Goal: Check status: Check status

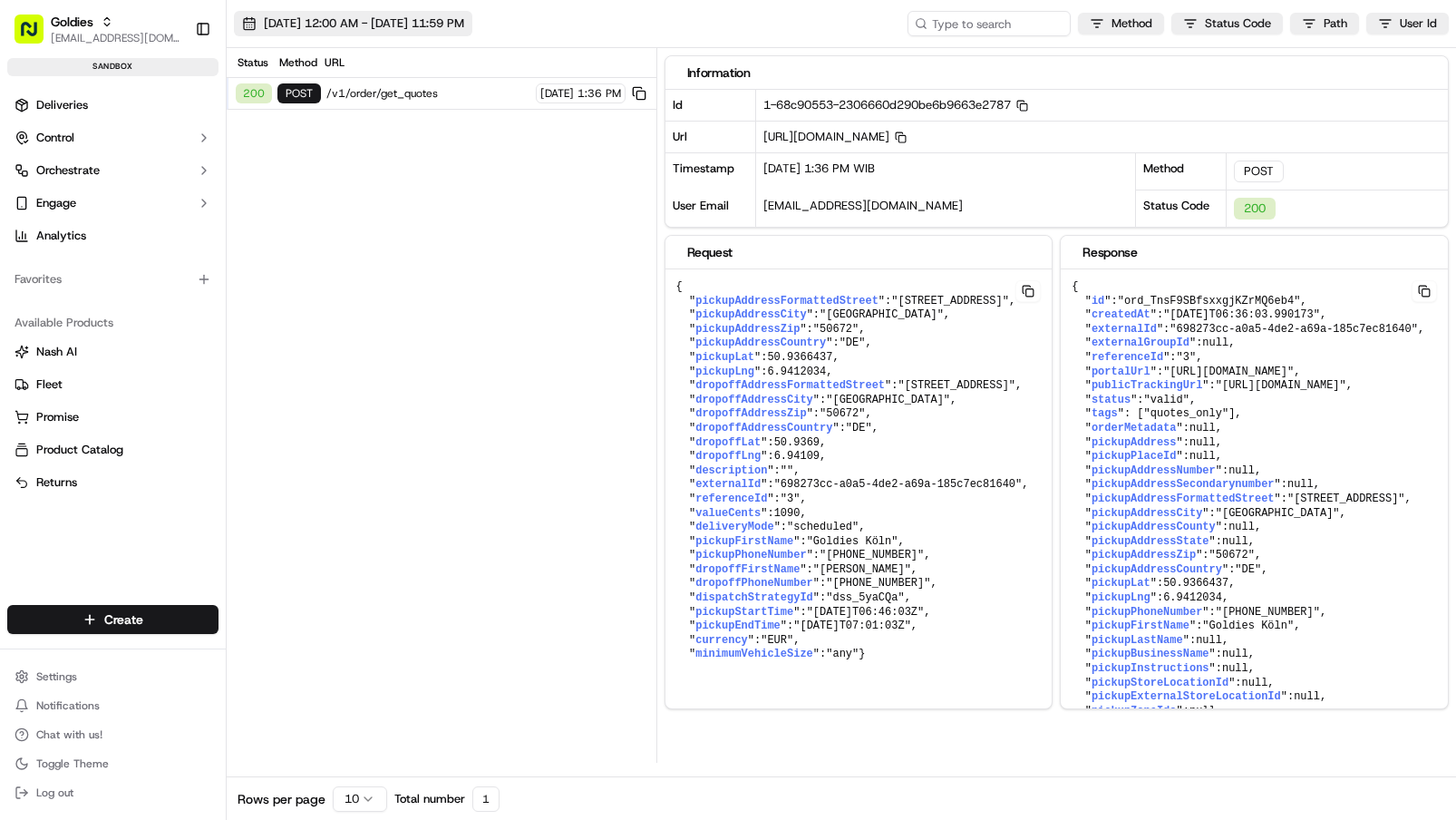
click at [464, 17] on span "[DATE] 12:00 AM - [DATE] 11:59 PM" at bounding box center [364, 24] width 200 height 16
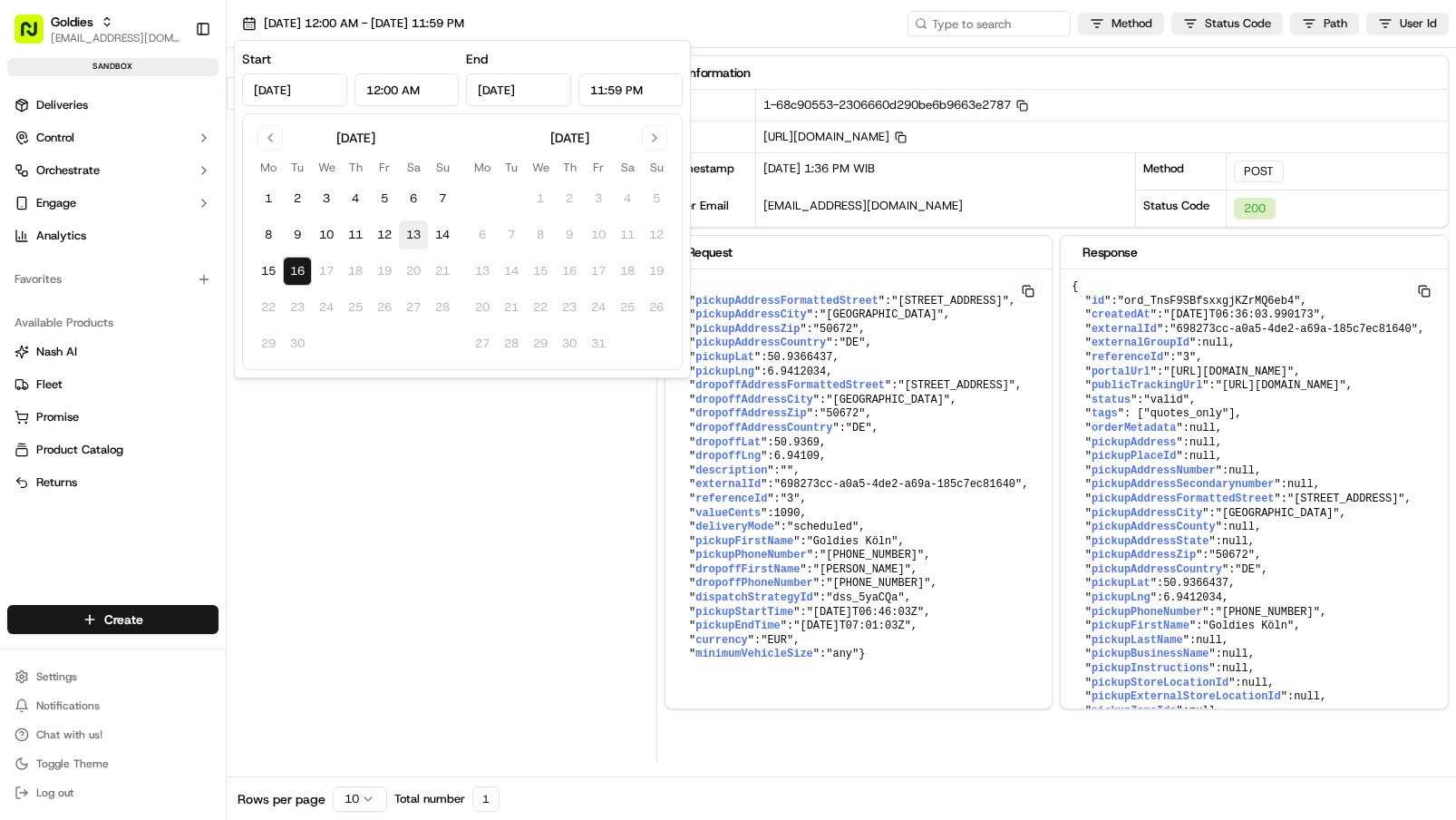
click at [406, 238] on button "13" at bounding box center [413, 235] width 29 height 29
type input "Sep 13, 2025"
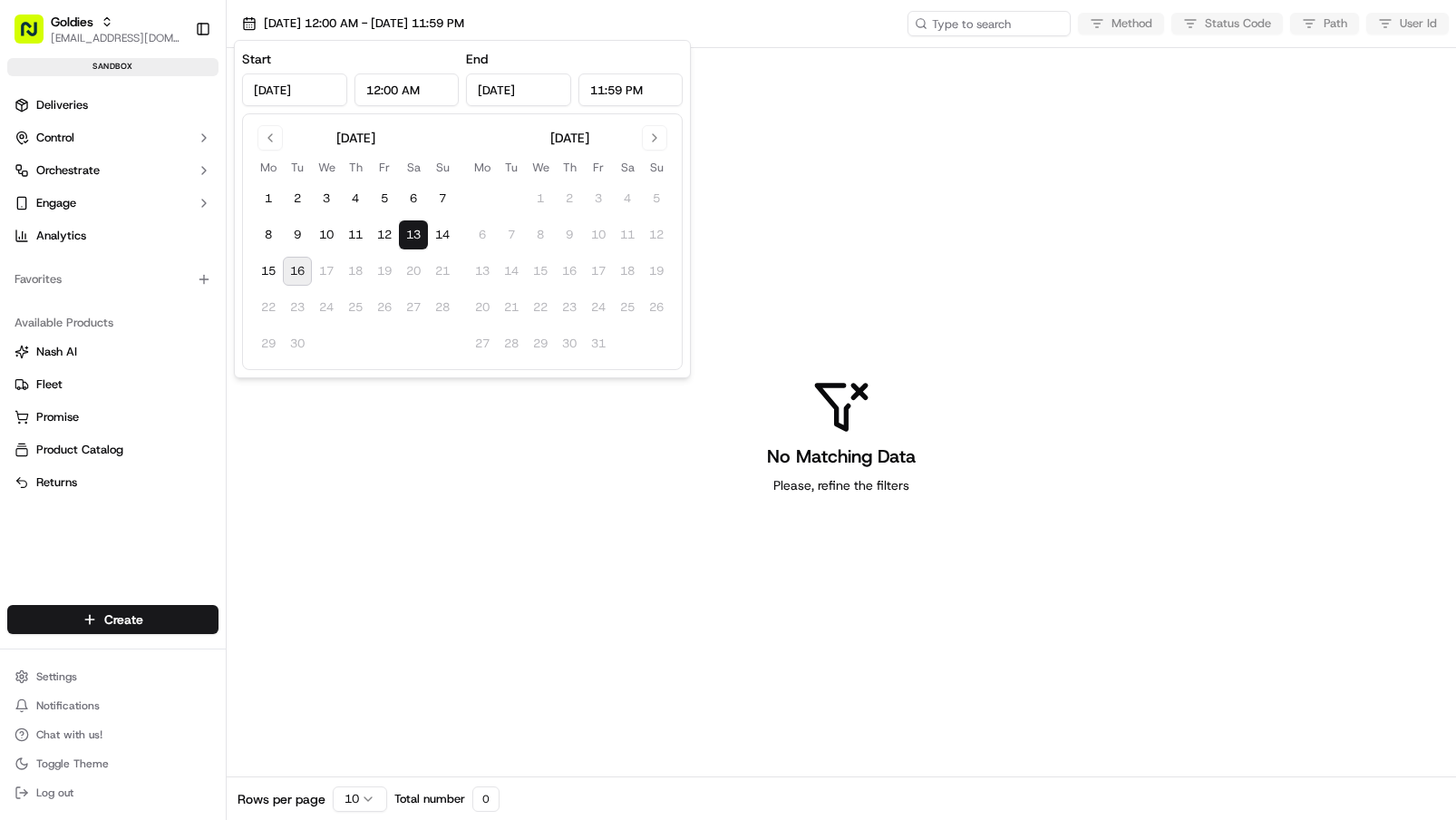
click at [295, 272] on button "16" at bounding box center [298, 272] width 29 height 29
type input "Sep 16, 2025"
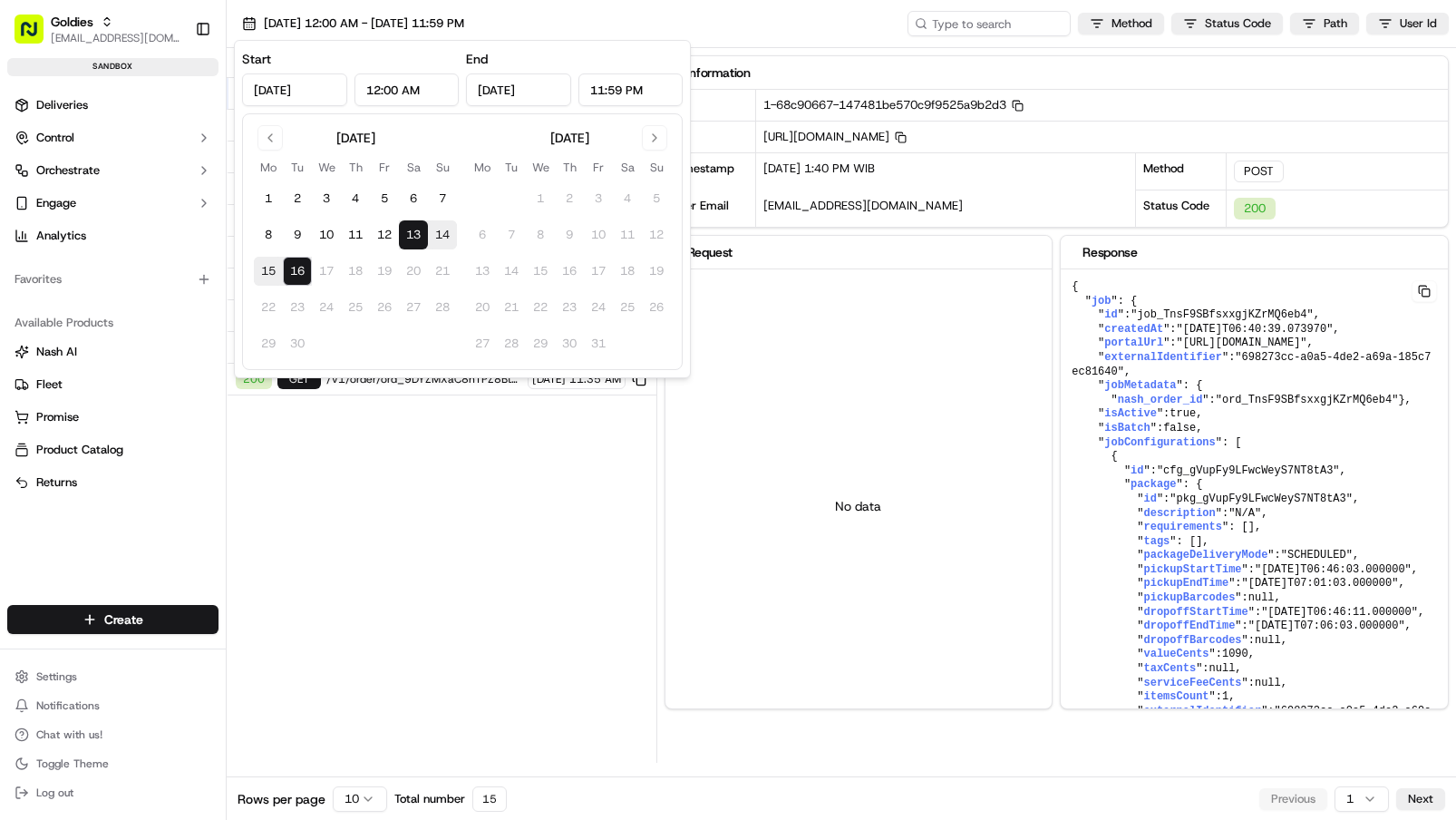
click at [454, 530] on div "Status Method URL 200 POST /v1/order/ord_TnsF9SBfsxxgjKZrMQ6eb4/autodispatch 09…" at bounding box center [442, 405] width 430 height 715
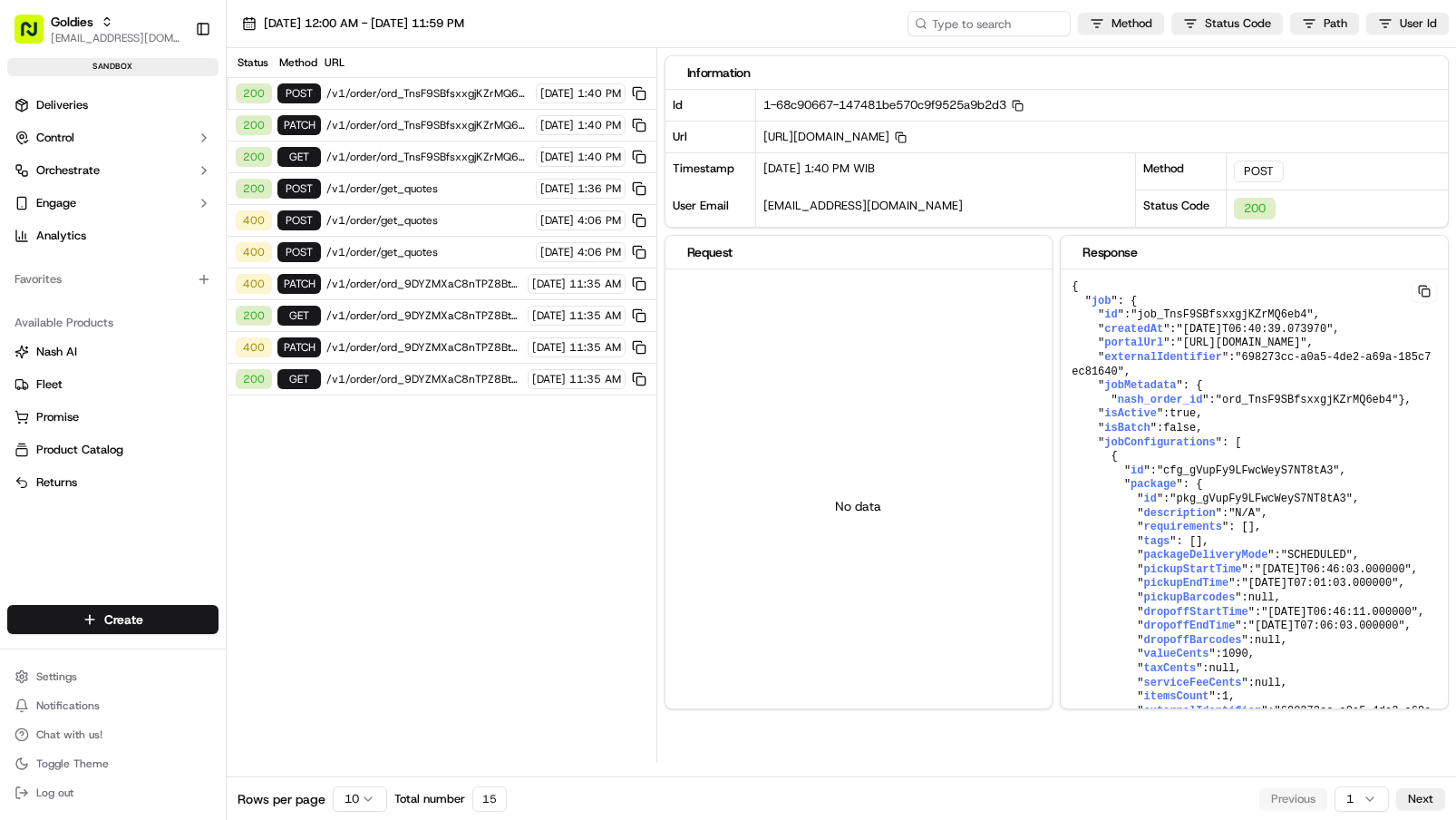
click at [392, 229] on div "400 POST /v1/order/get_quotes 09/15/2025 4:06 PM" at bounding box center [442, 220] width 430 height 32
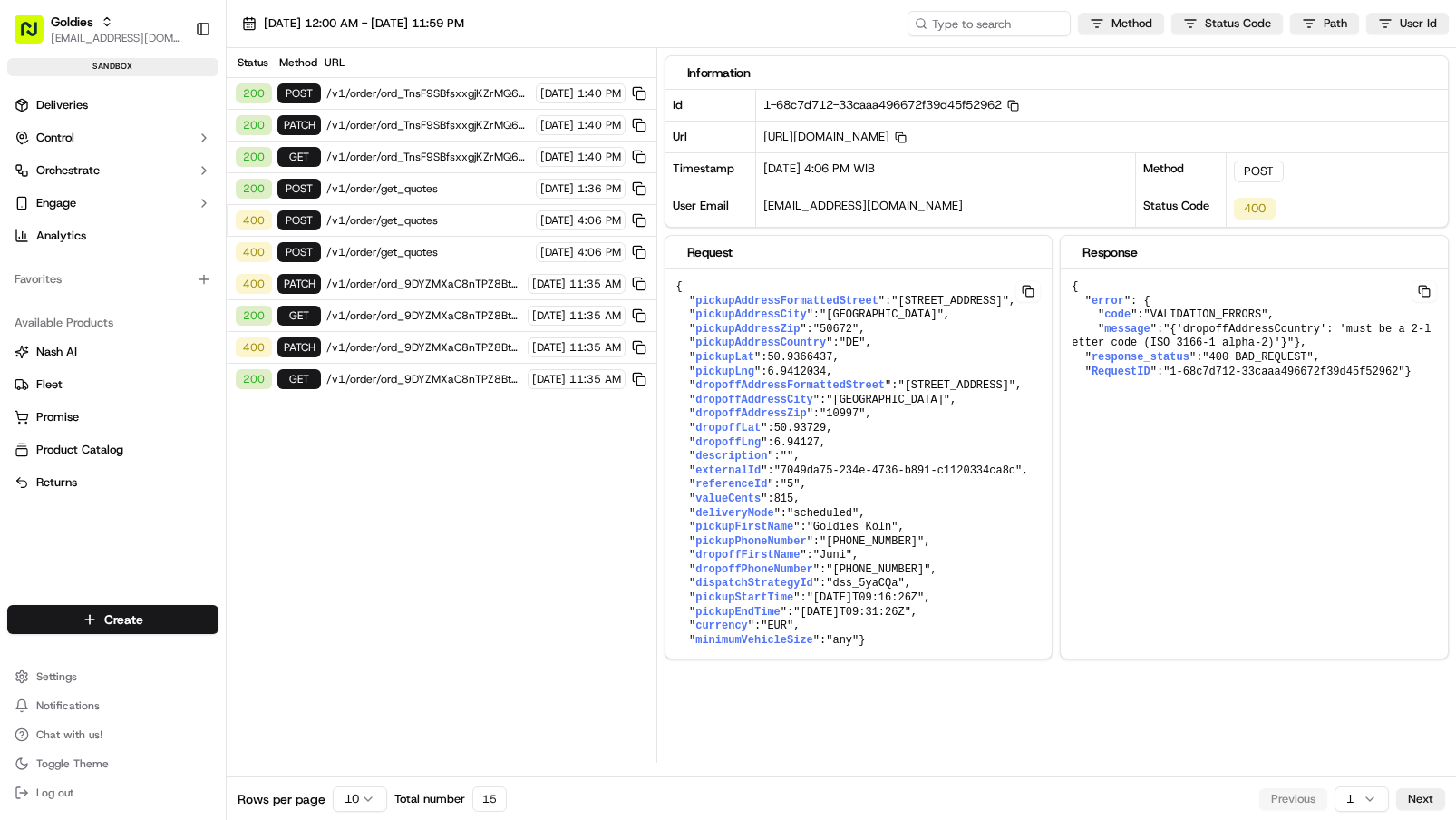
click at [388, 246] on span "/v1/order/get_quotes" at bounding box center [428, 252] width 204 height 15
click at [399, 285] on span "/v1/order/ord_9DYZMXaC8nTPZ8BthUkp4n" at bounding box center [423, 284] width 196 height 15
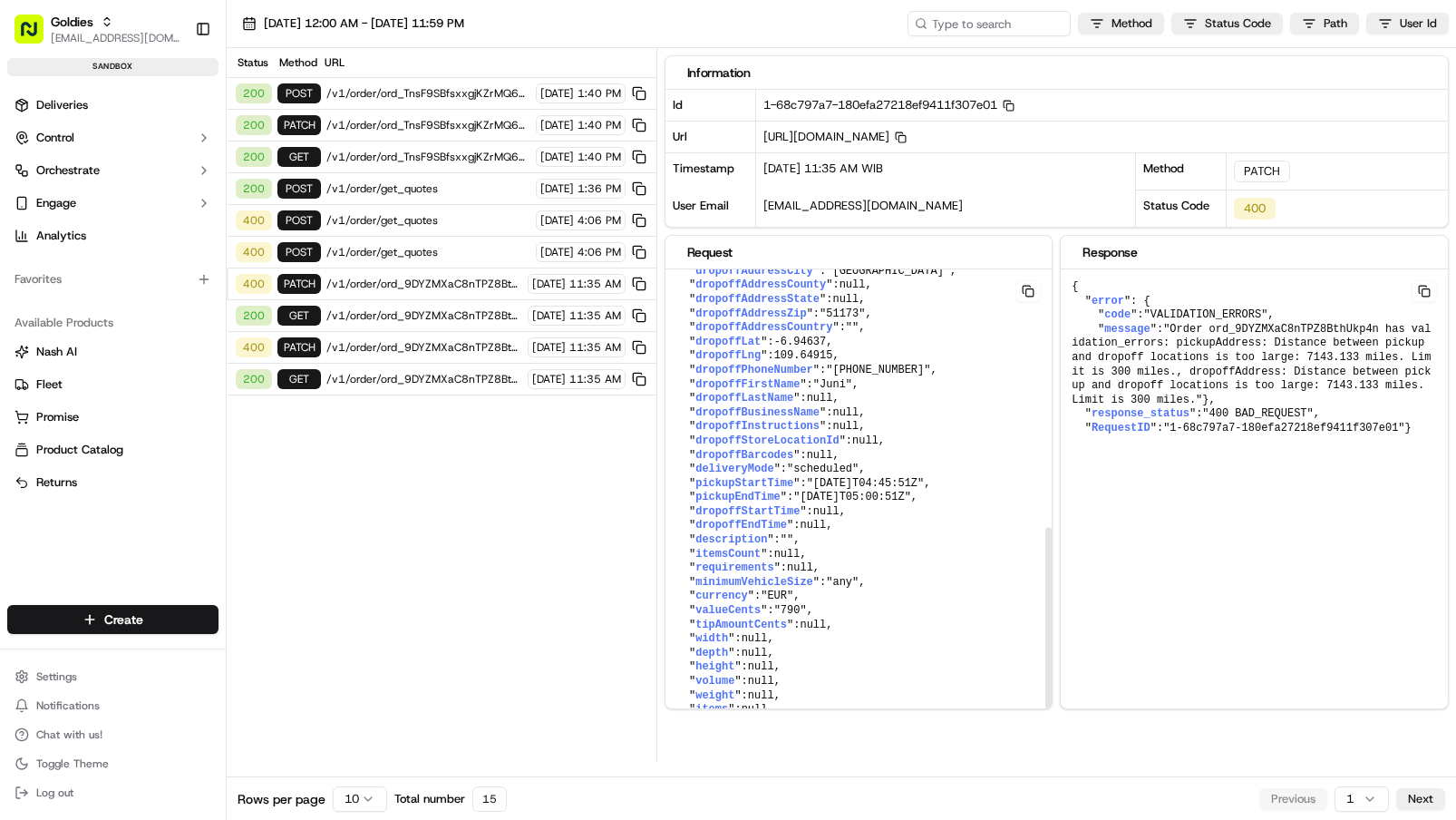
scroll to position [560, 0]
click at [373, 374] on span "/v1/order/ord_9DYZMXaC8nTPZ8BthUkp4n" at bounding box center [423, 379] width 196 height 15
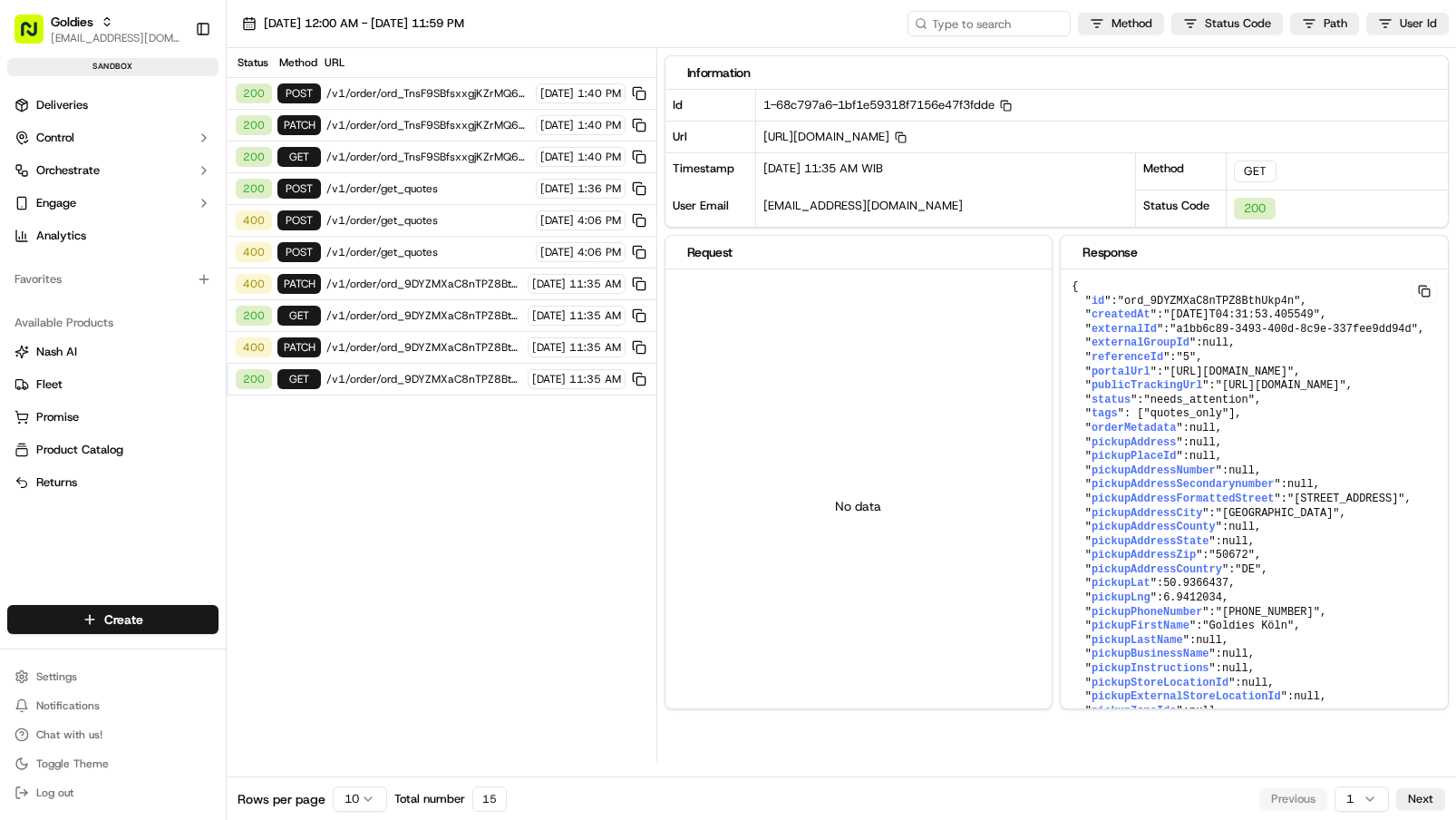
click at [399, 351] on span "/v1/order/ord_9DYZMXaC8nTPZ8BthUkp4n" at bounding box center [423, 347] width 196 height 15
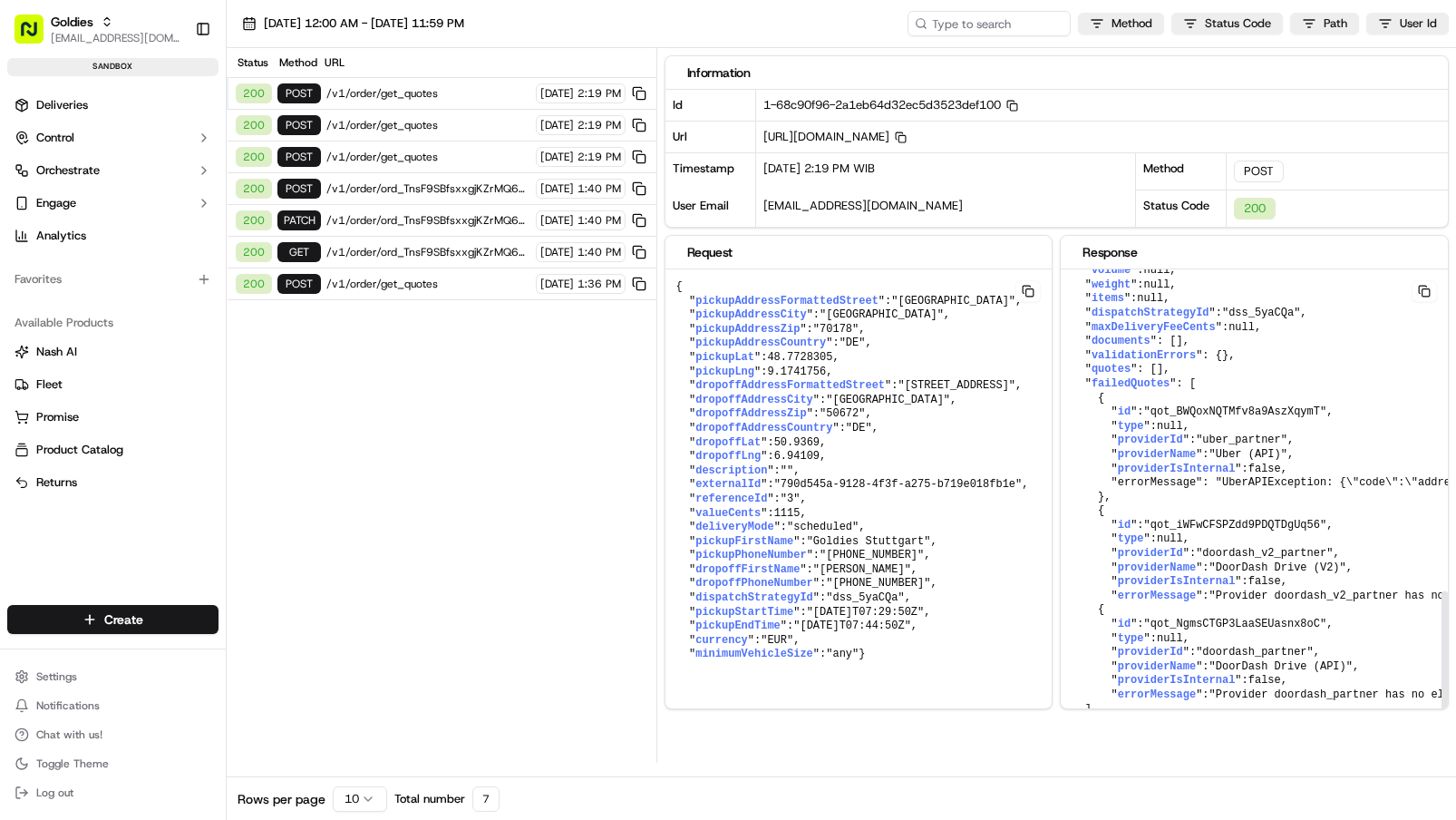
scroll to position [1006, 0]
